Goal: Task Accomplishment & Management: Complete application form

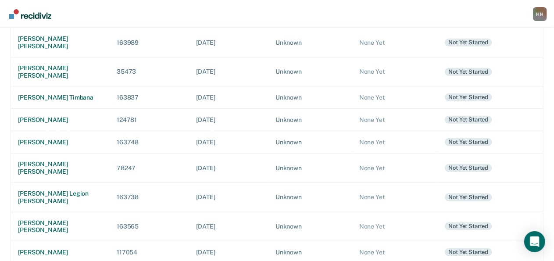
scroll to position [238, 0]
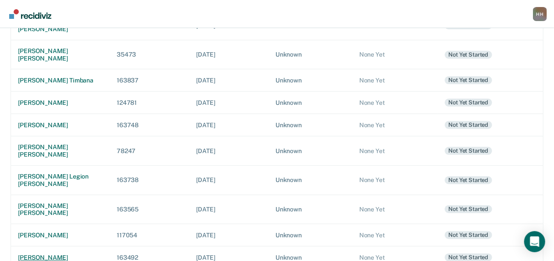
click at [33, 247] on td "[PERSON_NAME]" at bounding box center [60, 258] width 99 height 22
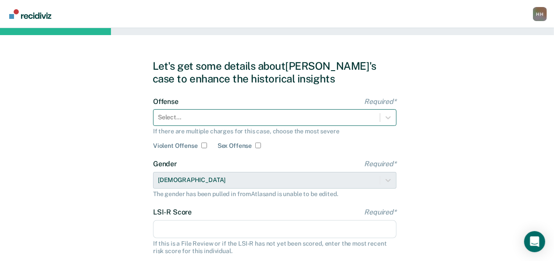
click at [234, 114] on div at bounding box center [267, 117] width 218 height 9
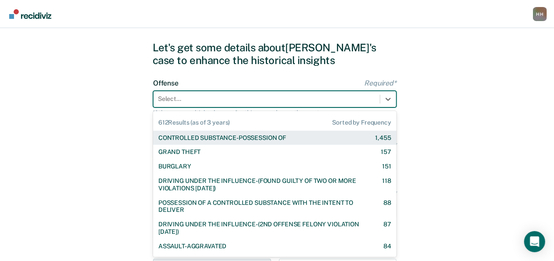
scroll to position [21, 0]
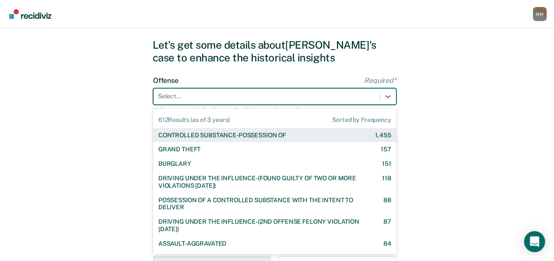
click at [236, 132] on div "CONTROLLED SUBSTANCE-POSSESSION OF" at bounding box center [222, 135] width 128 height 7
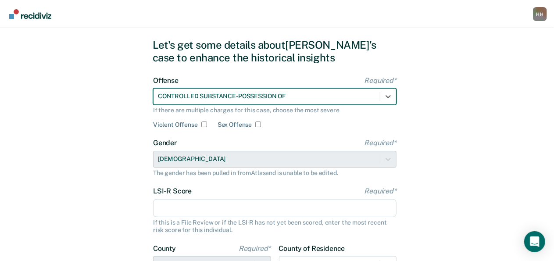
click at [204, 200] on input "LSI-R Score Required*" at bounding box center [274, 208] width 243 height 18
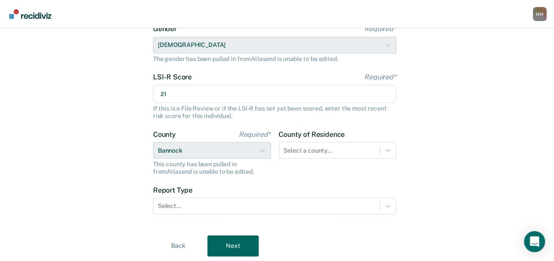
scroll to position [139, 0]
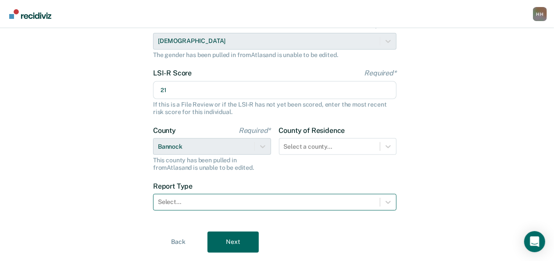
type input "21"
click at [254, 201] on div at bounding box center [267, 201] width 218 height 9
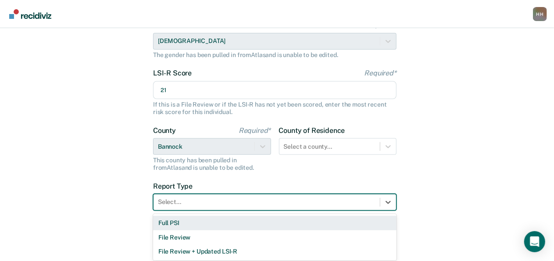
click at [241, 222] on div "Full PSI" at bounding box center [274, 223] width 243 height 14
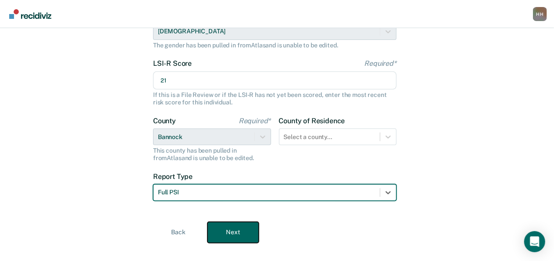
click at [240, 228] on button "Next" at bounding box center [232, 232] width 51 height 21
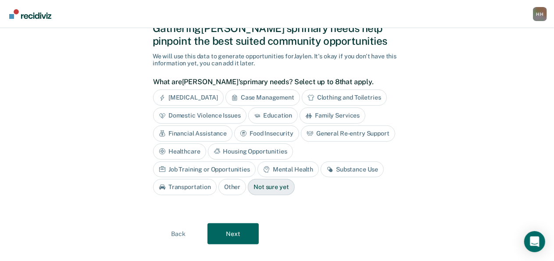
click at [321, 165] on div "Substance Use" at bounding box center [352, 169] width 63 height 16
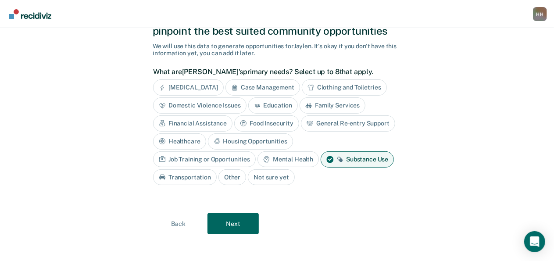
scroll to position [49, 0]
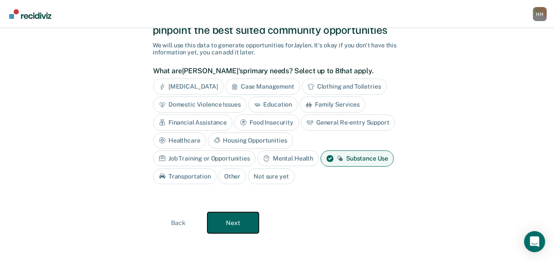
click at [240, 218] on button "Next" at bounding box center [232, 222] width 51 height 21
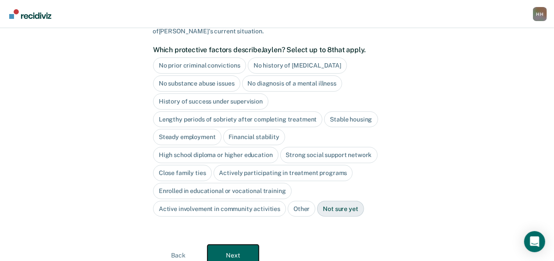
scroll to position [76, 0]
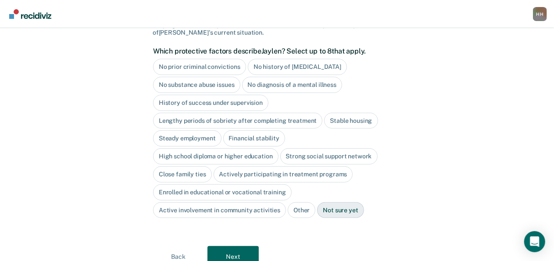
click at [192, 175] on div "Close family ties" at bounding box center [182, 174] width 59 height 16
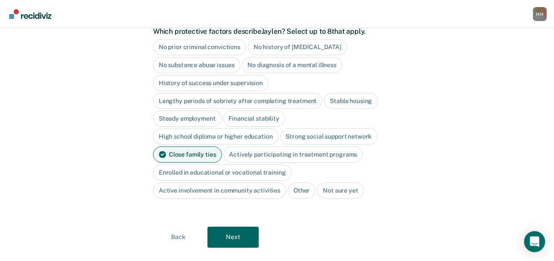
scroll to position [111, 0]
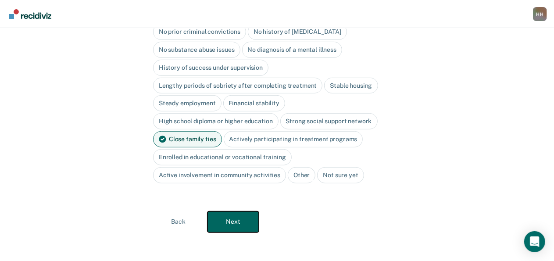
click at [253, 215] on button "Next" at bounding box center [232, 221] width 51 height 21
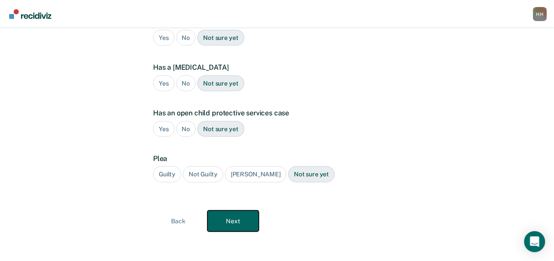
scroll to position [0, 0]
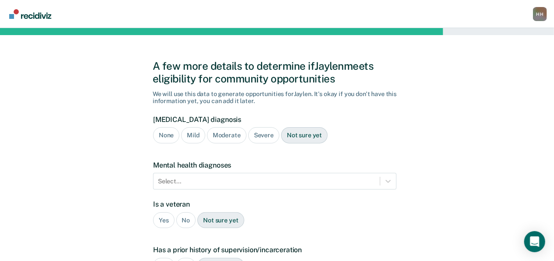
click at [263, 129] on div "Severe" at bounding box center [263, 135] width 31 height 16
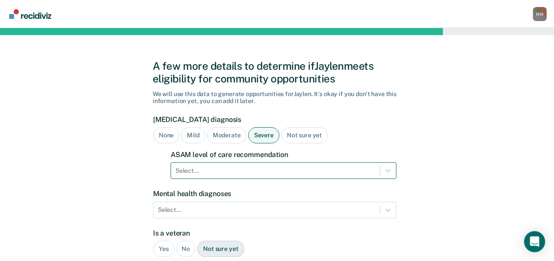
click at [259, 170] on div "Select..." at bounding box center [284, 170] width 226 height 17
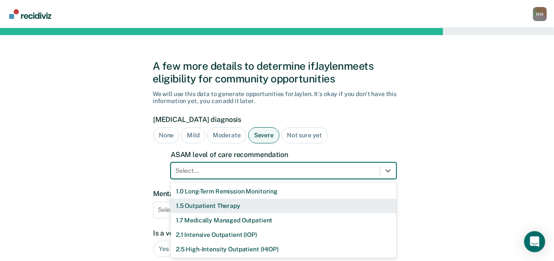
scroll to position [56, 0]
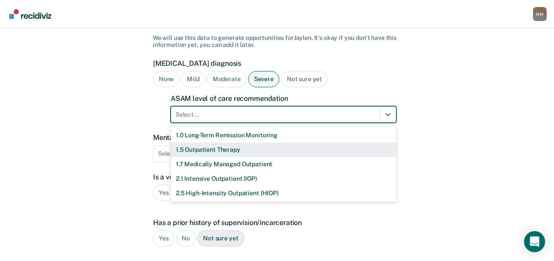
click at [260, 151] on div "1.5 Outpatient Therapy" at bounding box center [284, 150] width 226 height 14
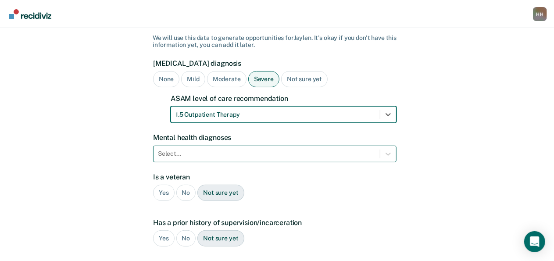
click at [259, 154] on div "Select..." at bounding box center [274, 154] width 243 height 17
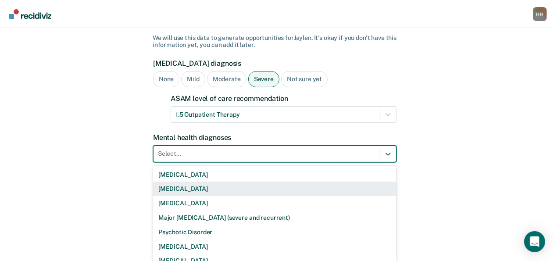
scroll to position [95, 0]
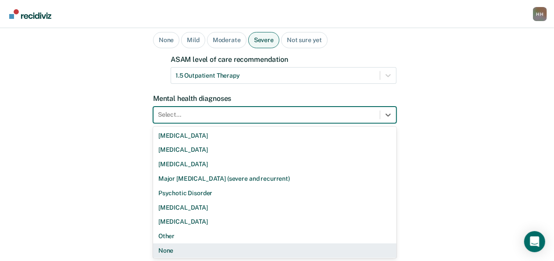
click at [231, 246] on div "None" at bounding box center [274, 250] width 243 height 14
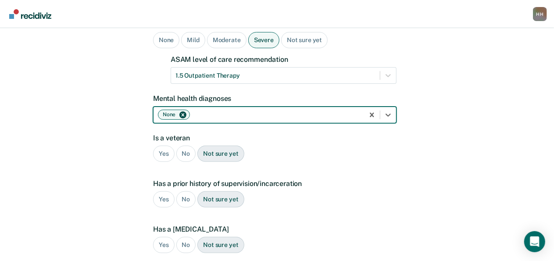
click at [183, 157] on div "No" at bounding box center [186, 154] width 20 height 16
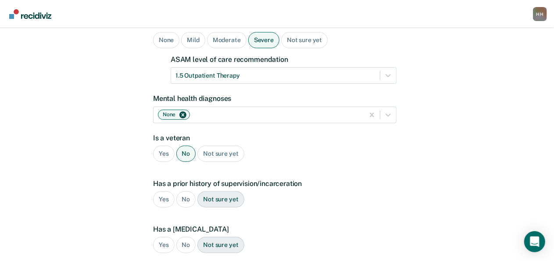
click at [164, 194] on div "Yes" at bounding box center [163, 199] width 21 height 16
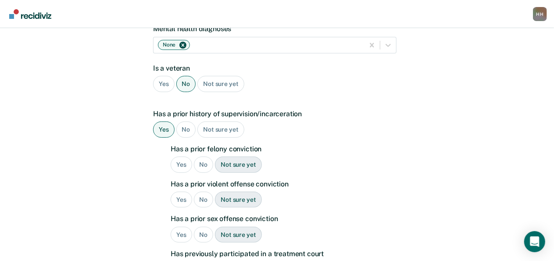
scroll to position [167, 0]
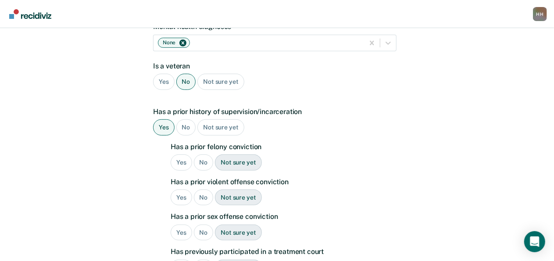
click at [182, 164] on div "Yes" at bounding box center [181, 162] width 21 height 16
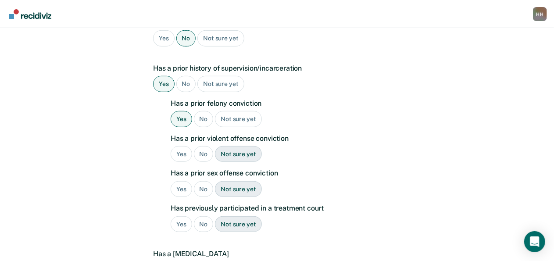
scroll to position [211, 0]
click at [201, 150] on div "No" at bounding box center [204, 154] width 20 height 16
click at [204, 190] on div "No" at bounding box center [204, 189] width 20 height 16
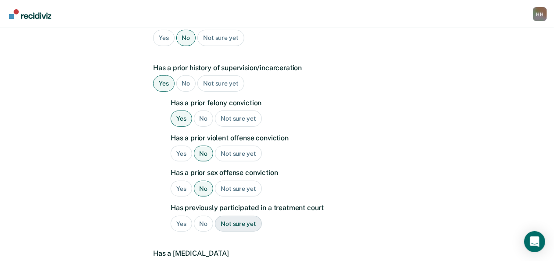
click at [204, 223] on div "No" at bounding box center [204, 224] width 20 height 16
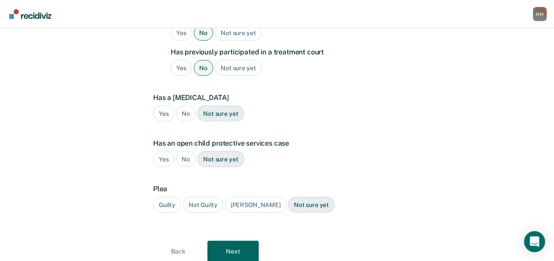
scroll to position [382, 0]
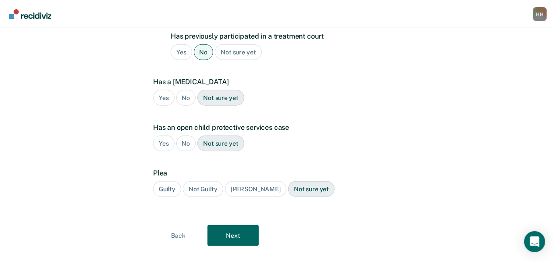
click at [171, 185] on div "Guilty" at bounding box center [167, 189] width 28 height 16
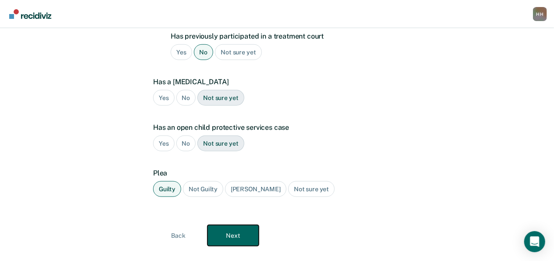
click at [242, 237] on button "Next" at bounding box center [232, 235] width 51 height 21
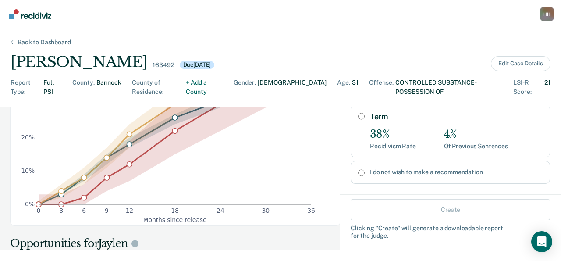
scroll to position [0, 0]
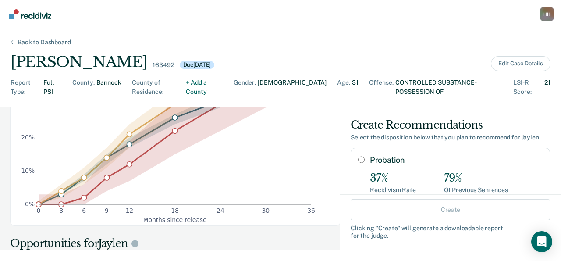
click at [370, 155] on label "Probation" at bounding box center [456, 160] width 173 height 10
click at [364, 156] on input "Probation" at bounding box center [361, 159] width 7 height 7
radio input "true"
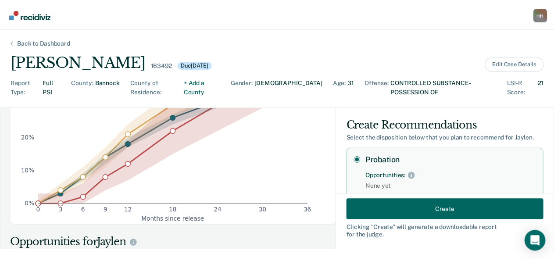
scroll to position [45, 0]
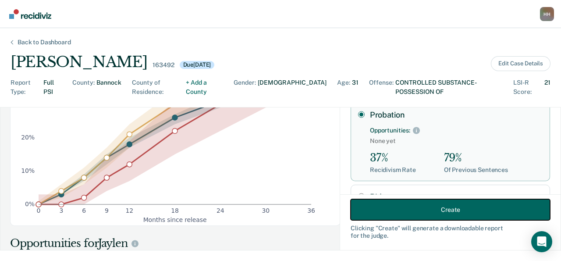
click at [382, 210] on button "Create" at bounding box center [451, 209] width 200 height 21
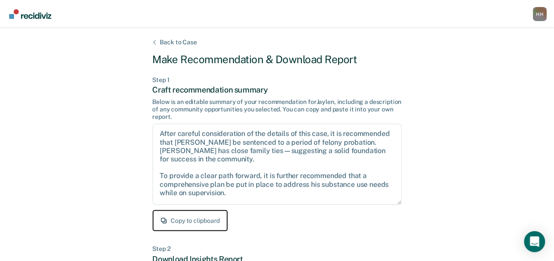
click at [210, 218] on button "Copy to clipboard" at bounding box center [190, 220] width 75 height 21
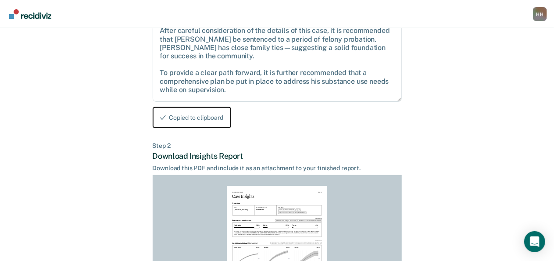
scroll to position [239, 0]
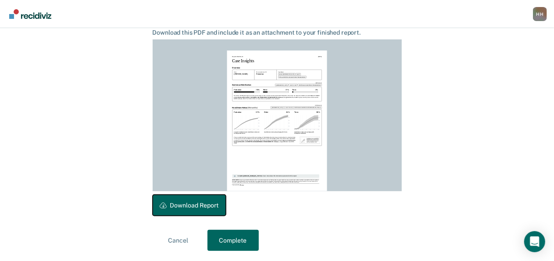
click at [208, 202] on button "Download Report" at bounding box center [189, 205] width 73 height 21
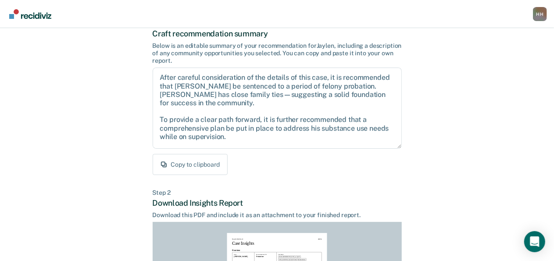
scroll to position [53, 0]
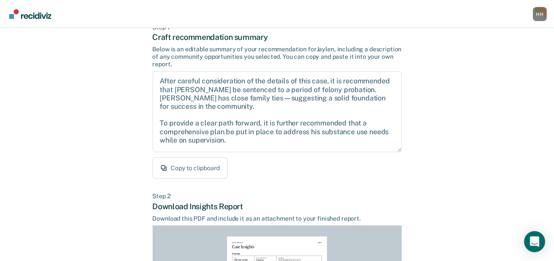
click at [215, 166] on button "Copy to clipboard" at bounding box center [190, 167] width 75 height 21
